Goal: Transaction & Acquisition: Purchase product/service

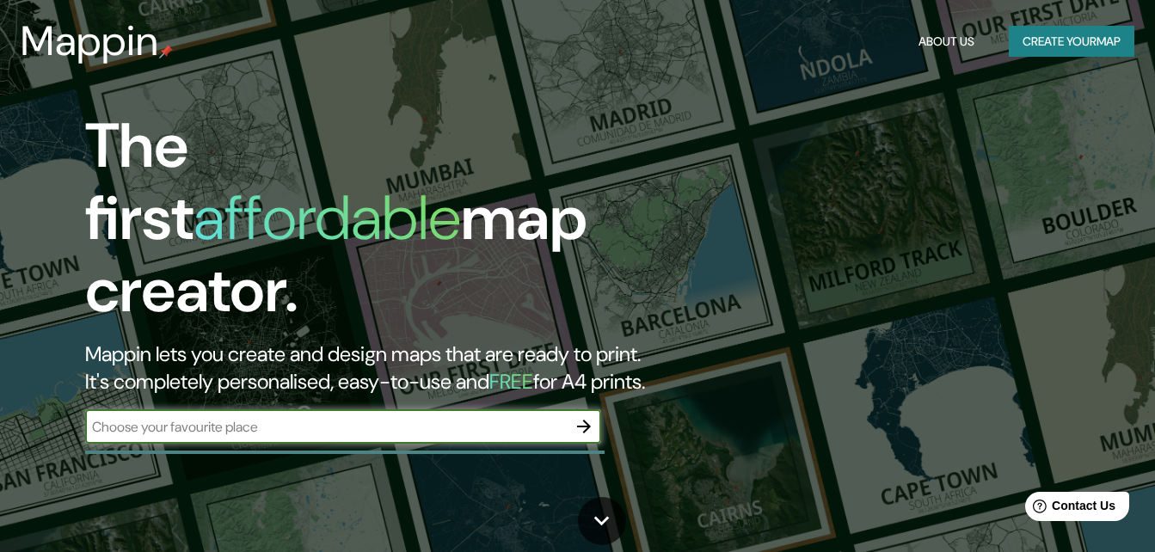
click at [177, 417] on input "text" at bounding box center [326, 427] width 482 height 20
type input "g"
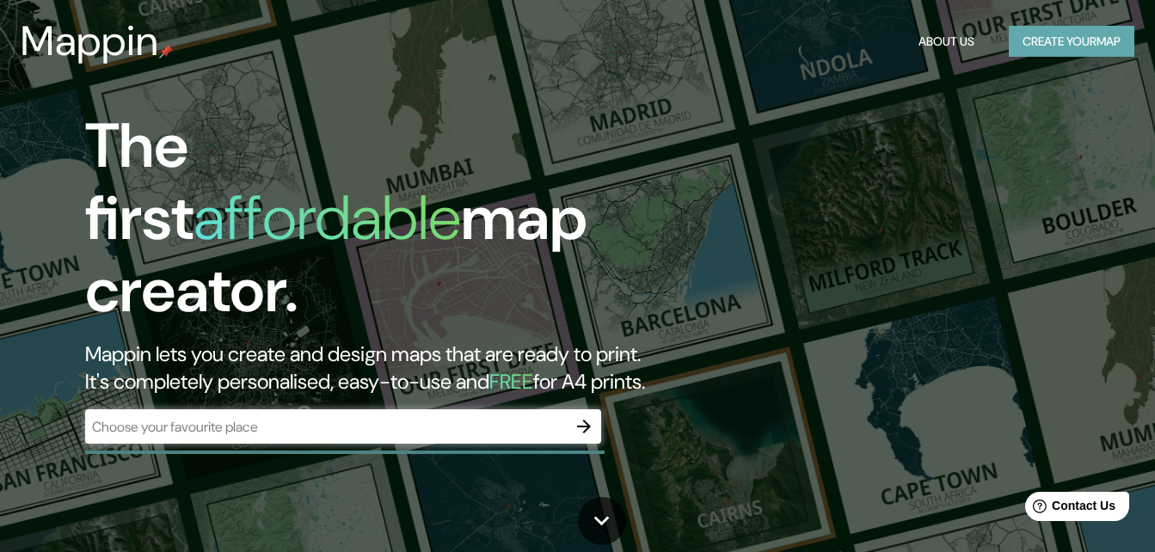
click at [1119, 43] on button "Create your map" at bounding box center [1072, 42] width 126 height 32
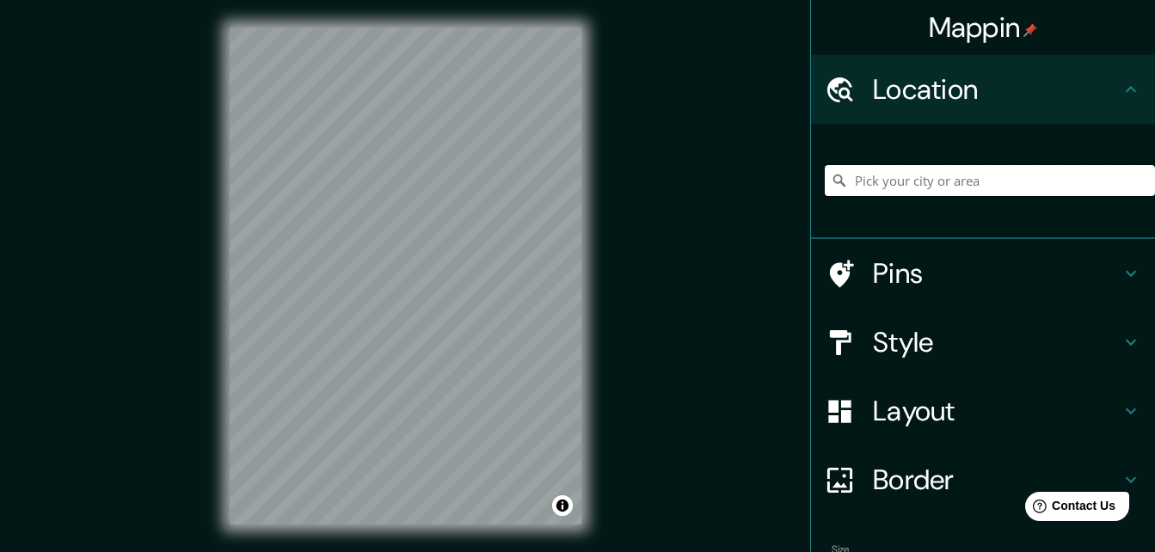
click at [868, 182] on input "Pick your city or area" at bounding box center [990, 180] width 330 height 31
click at [849, 176] on input "[GEOGRAPHIC_DATA], [GEOGRAPHIC_DATA], [GEOGRAPHIC_DATA]" at bounding box center [990, 180] width 330 height 31
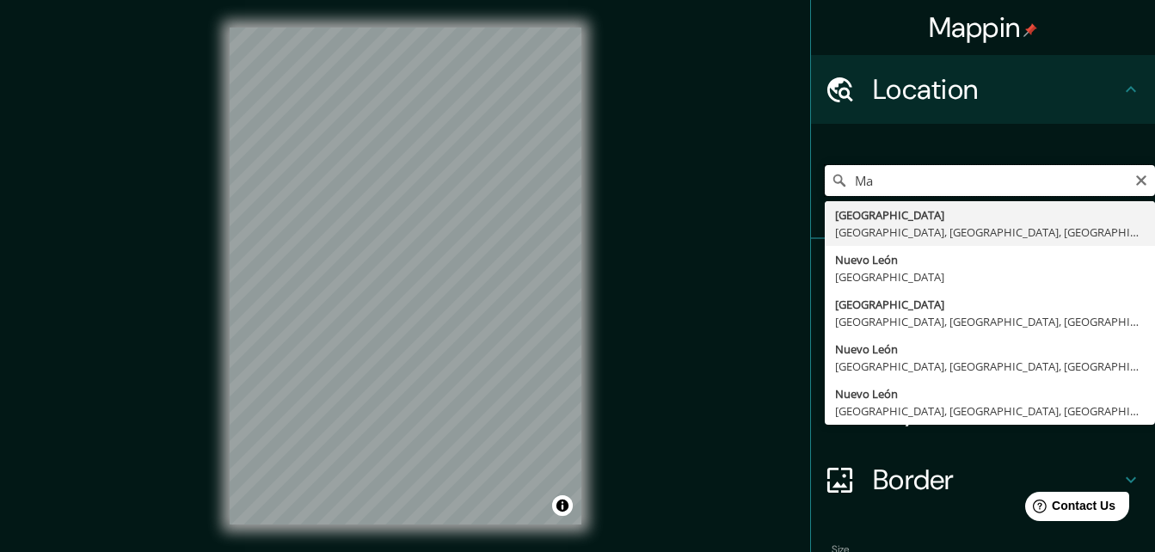
type input "M"
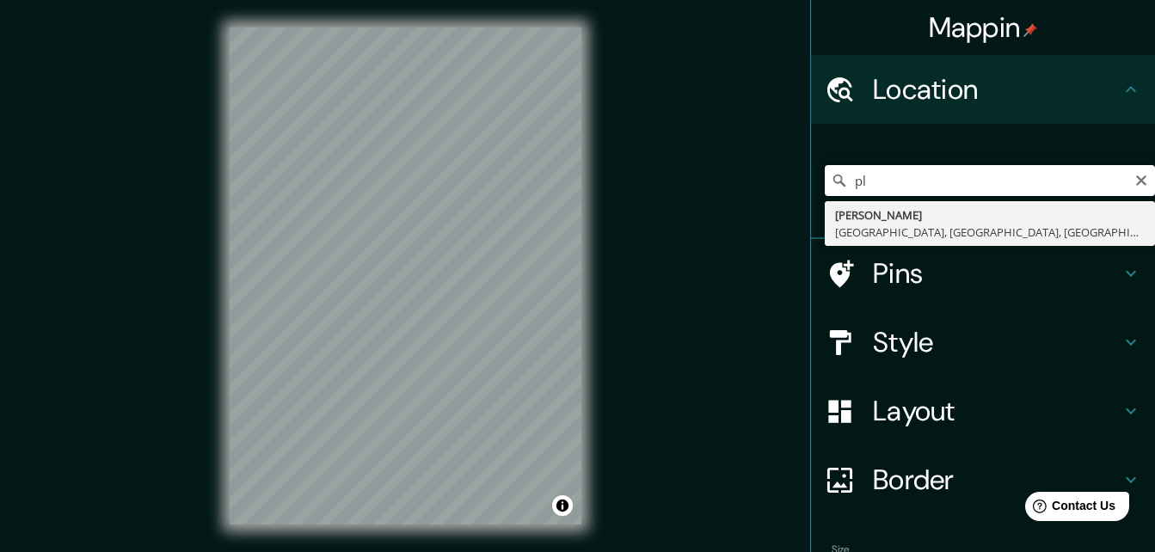
type input "p"
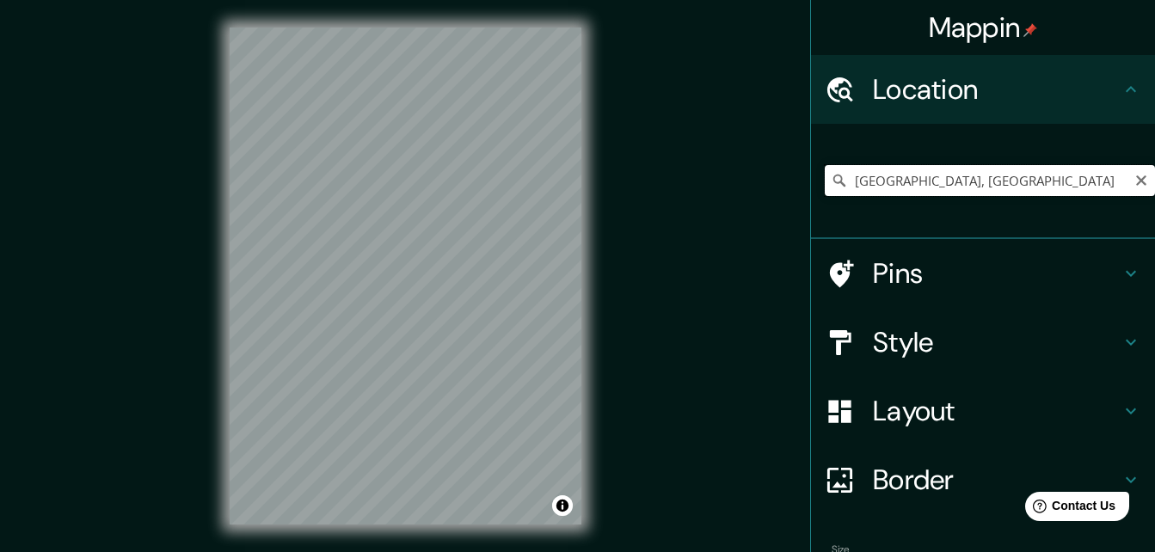
click at [1112, 180] on input "[GEOGRAPHIC_DATA], [GEOGRAPHIC_DATA]" at bounding box center [990, 180] width 330 height 31
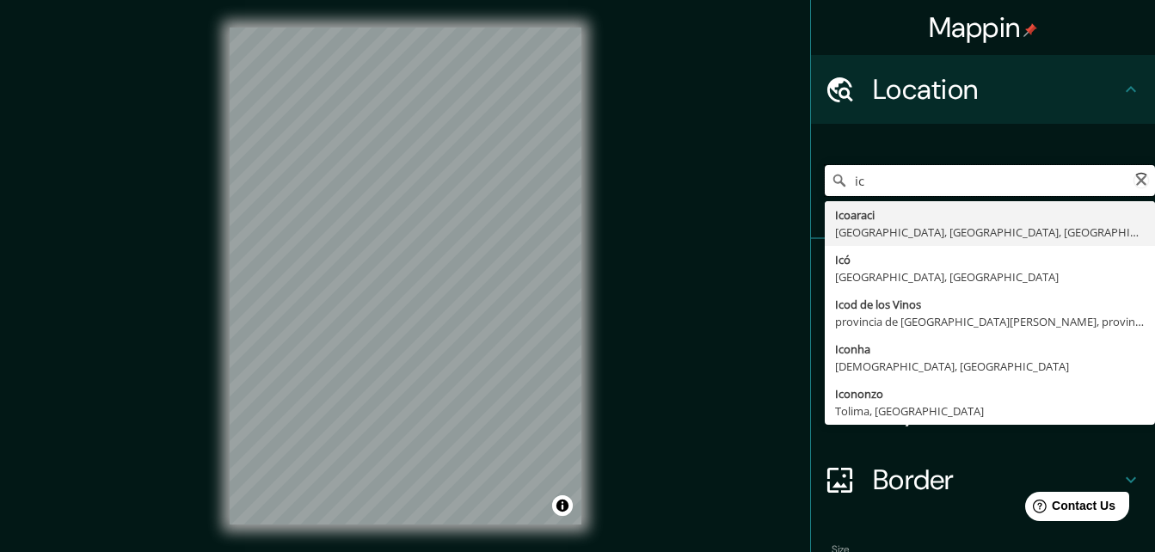
type input "i"
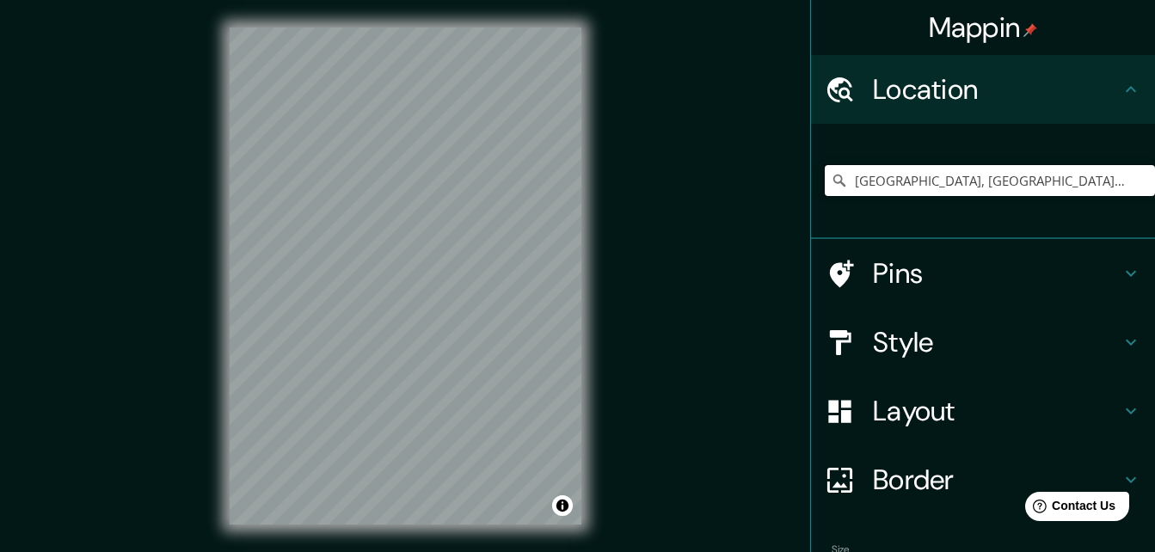
type input "[GEOGRAPHIC_DATA], [GEOGRAPHIC_DATA], [GEOGRAPHIC_DATA]"
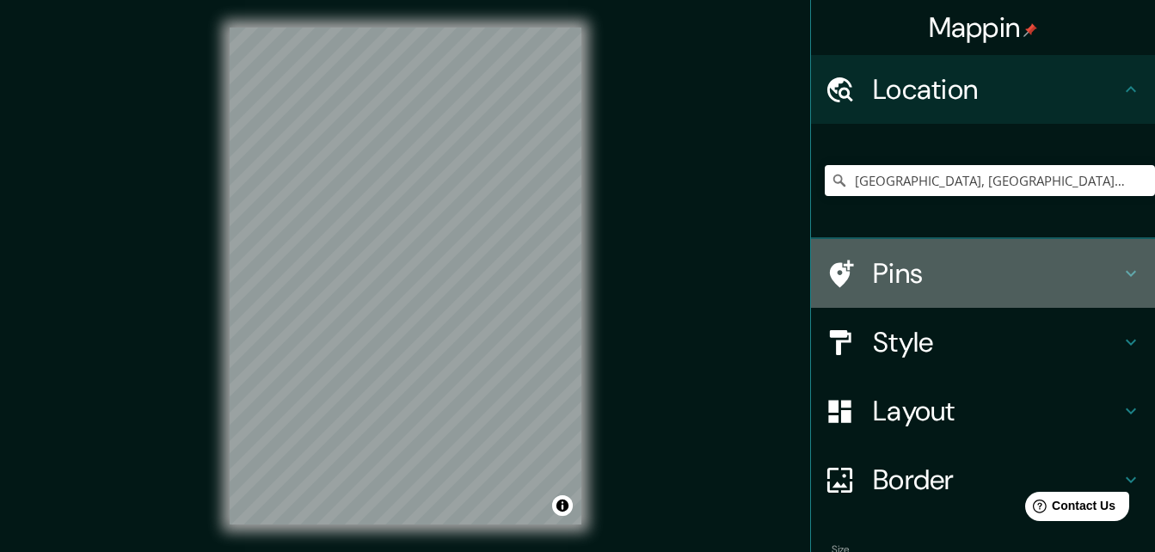
click at [860, 268] on div at bounding box center [849, 274] width 48 height 30
